Goal: Task Accomplishment & Management: Manage account settings

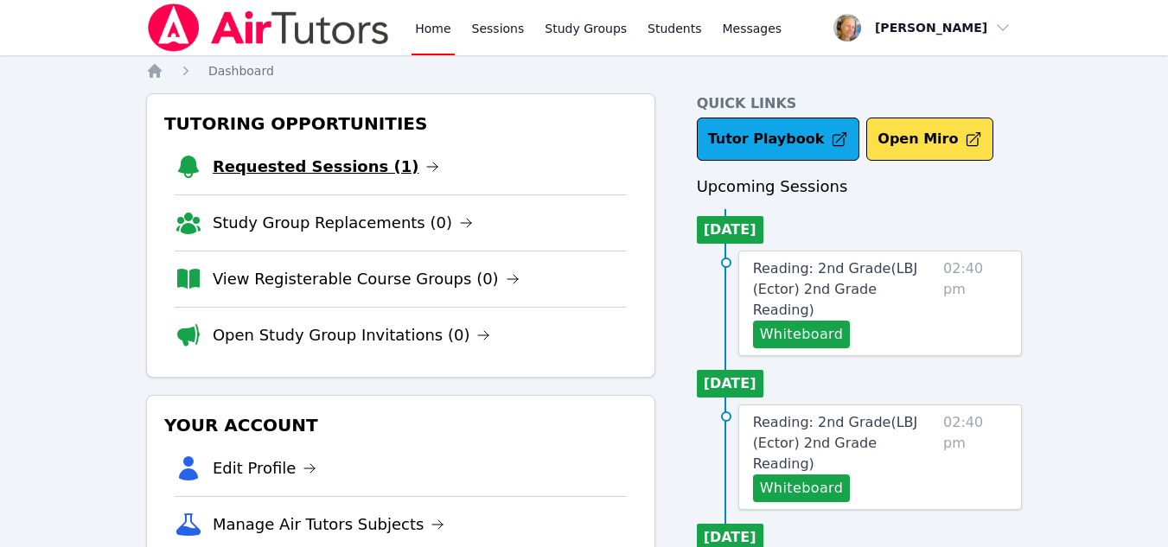
click at [340, 176] on link "Requested Sessions (1)" at bounding box center [326, 167] width 227 height 24
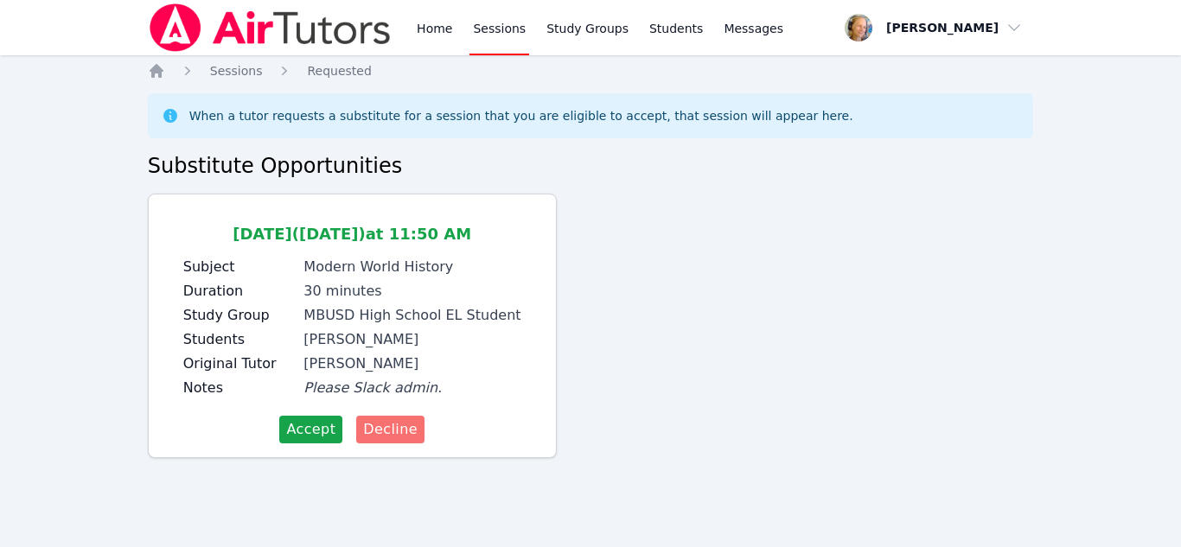
click at [380, 427] on span "Decline" at bounding box center [390, 429] width 54 height 21
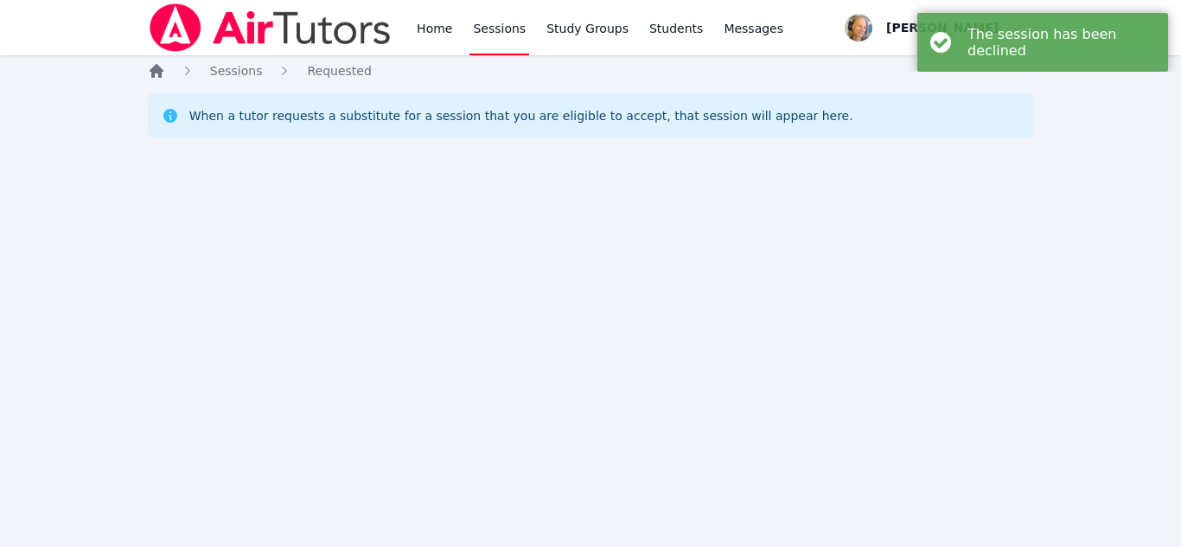
click at [160, 75] on icon "Breadcrumb" at bounding box center [157, 71] width 14 height 14
